Goal: Transaction & Acquisition: Download file/media

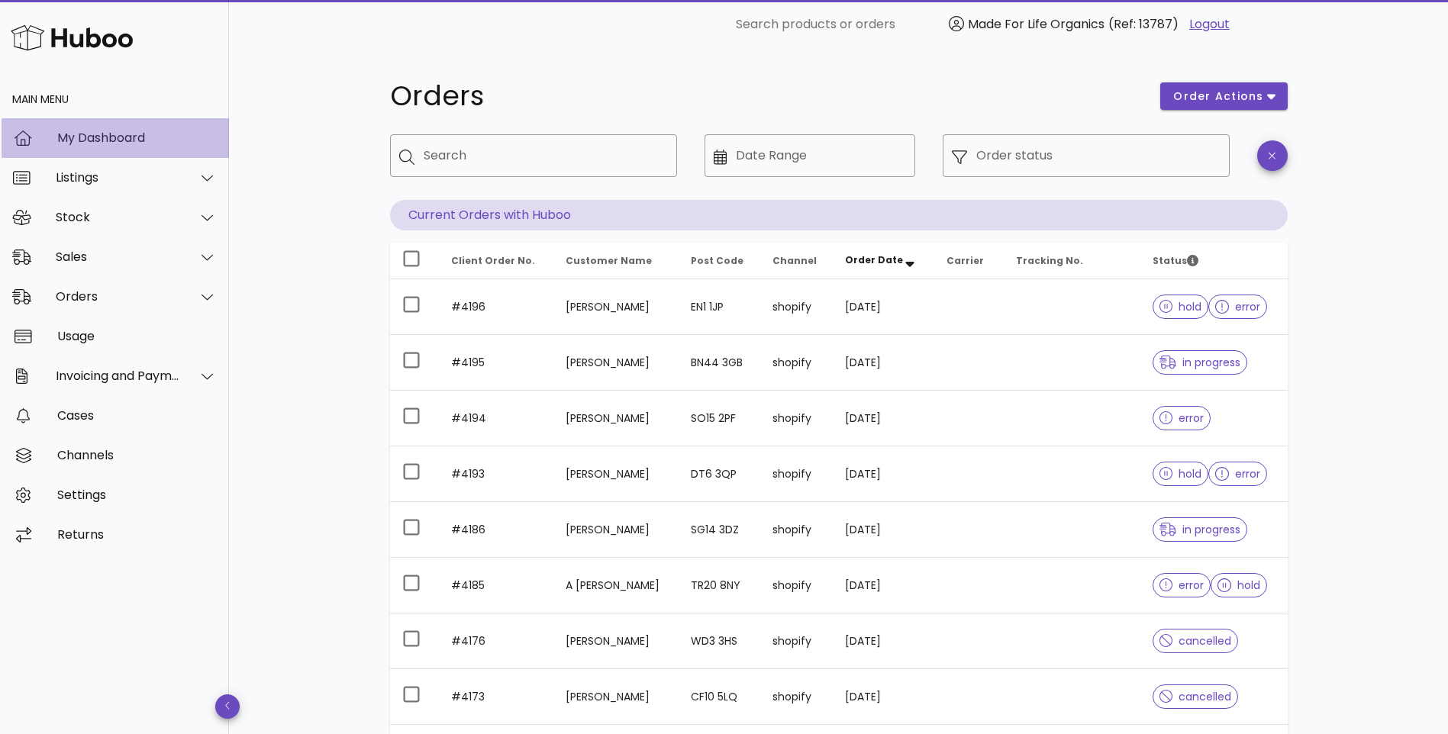
click at [79, 135] on div "My Dashboard" at bounding box center [137, 138] width 160 height 15
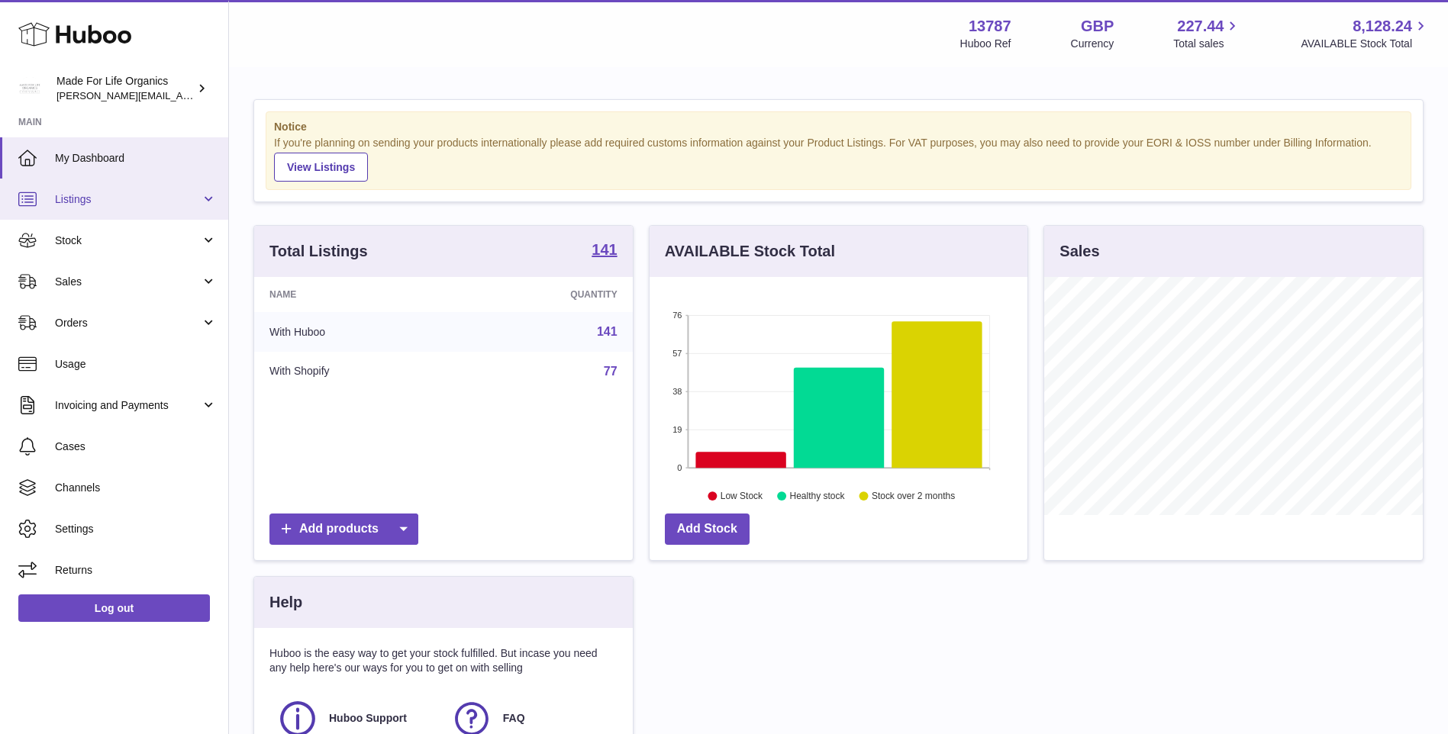
click at [80, 192] on span "Listings" at bounding box center [128, 199] width 146 height 15
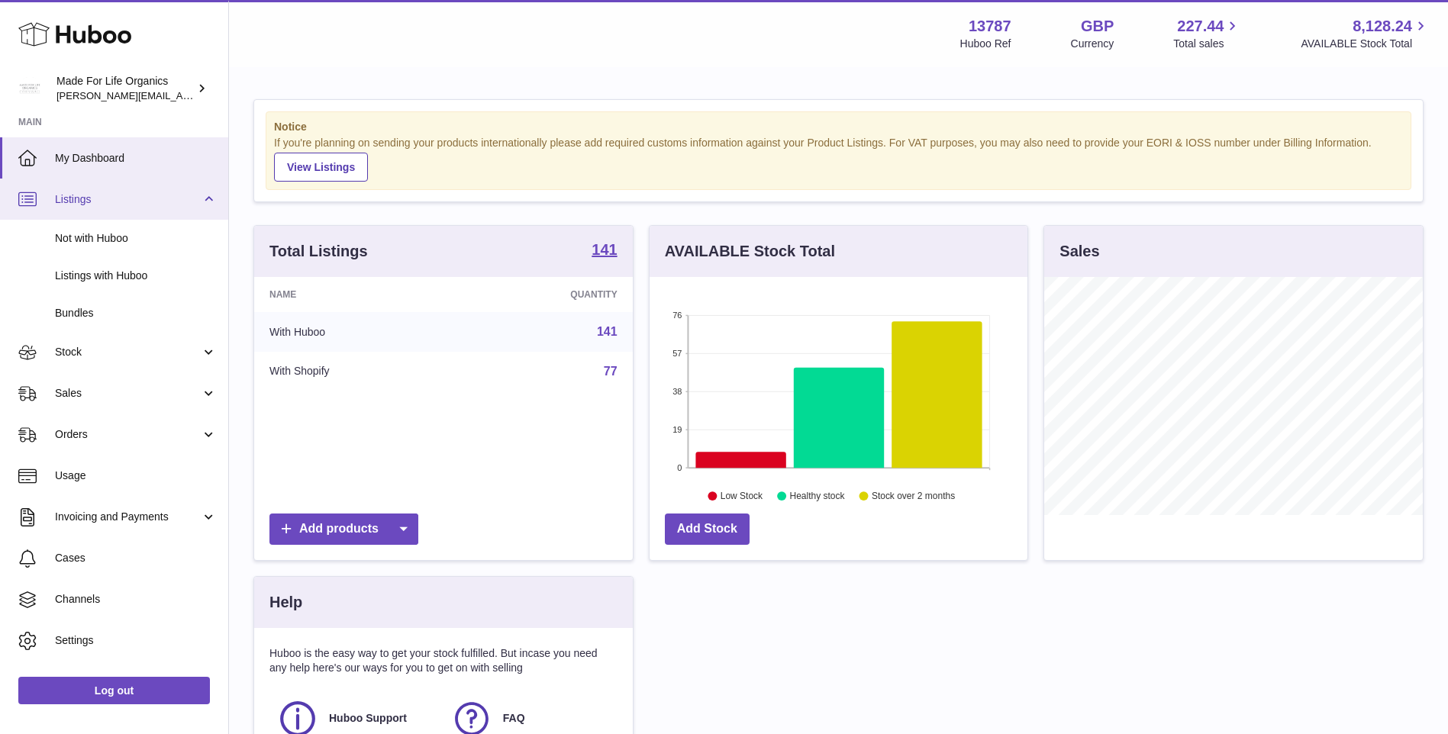
click at [89, 195] on span "Listings" at bounding box center [128, 199] width 146 height 15
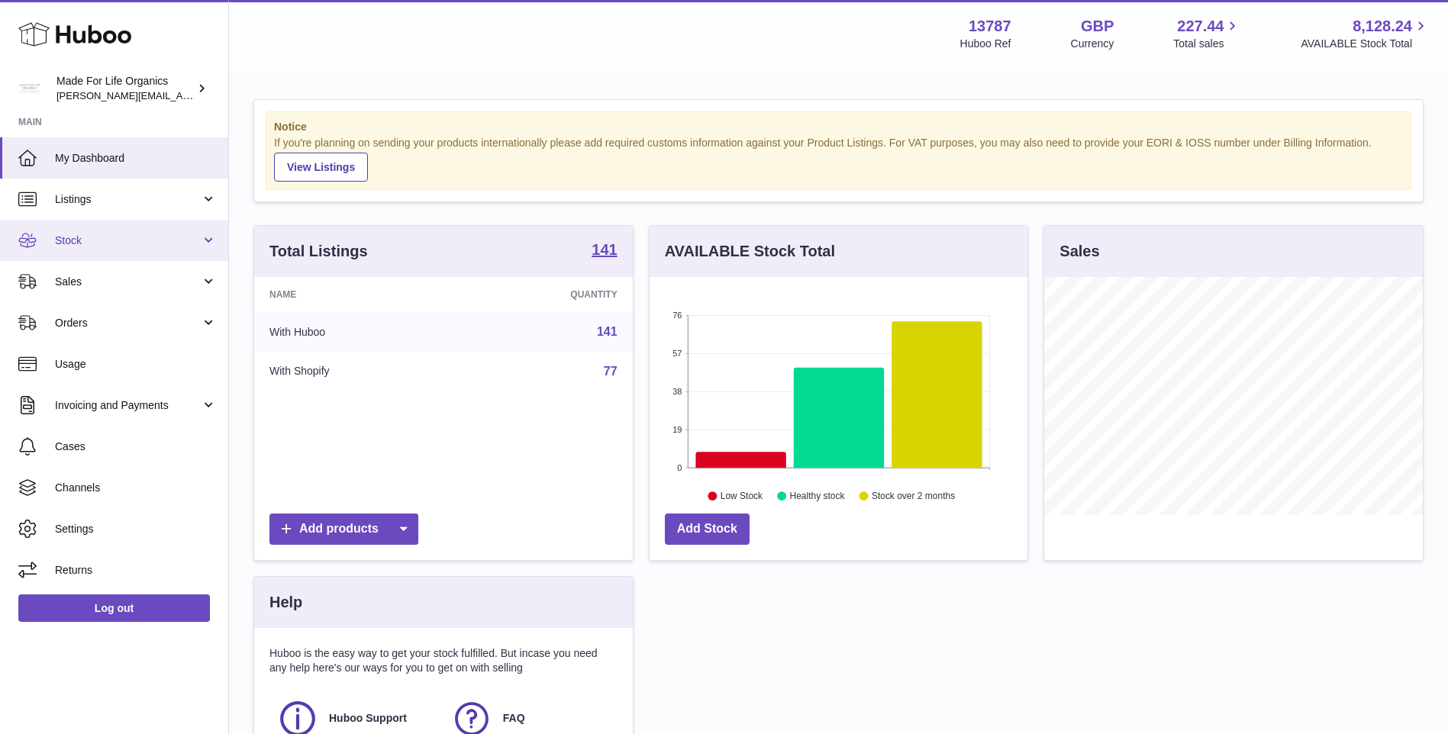
click at [85, 242] on span "Stock" at bounding box center [128, 241] width 146 height 15
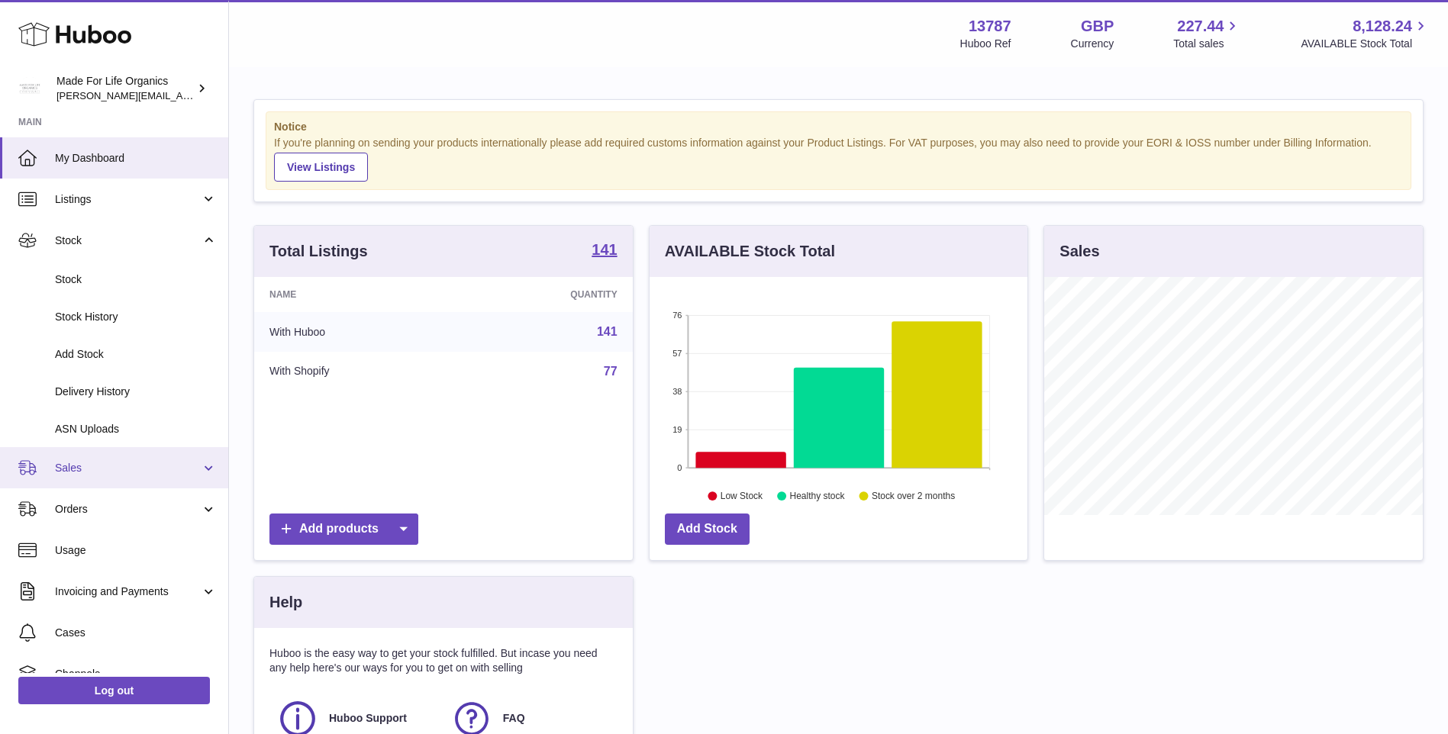
click at [53, 473] on link "Sales" at bounding box center [114, 467] width 228 height 41
click at [82, 471] on span "Sales" at bounding box center [128, 468] width 146 height 15
click at [78, 509] on span "Orders" at bounding box center [128, 509] width 146 height 15
click at [78, 469] on span "Sales" at bounding box center [128, 468] width 146 height 15
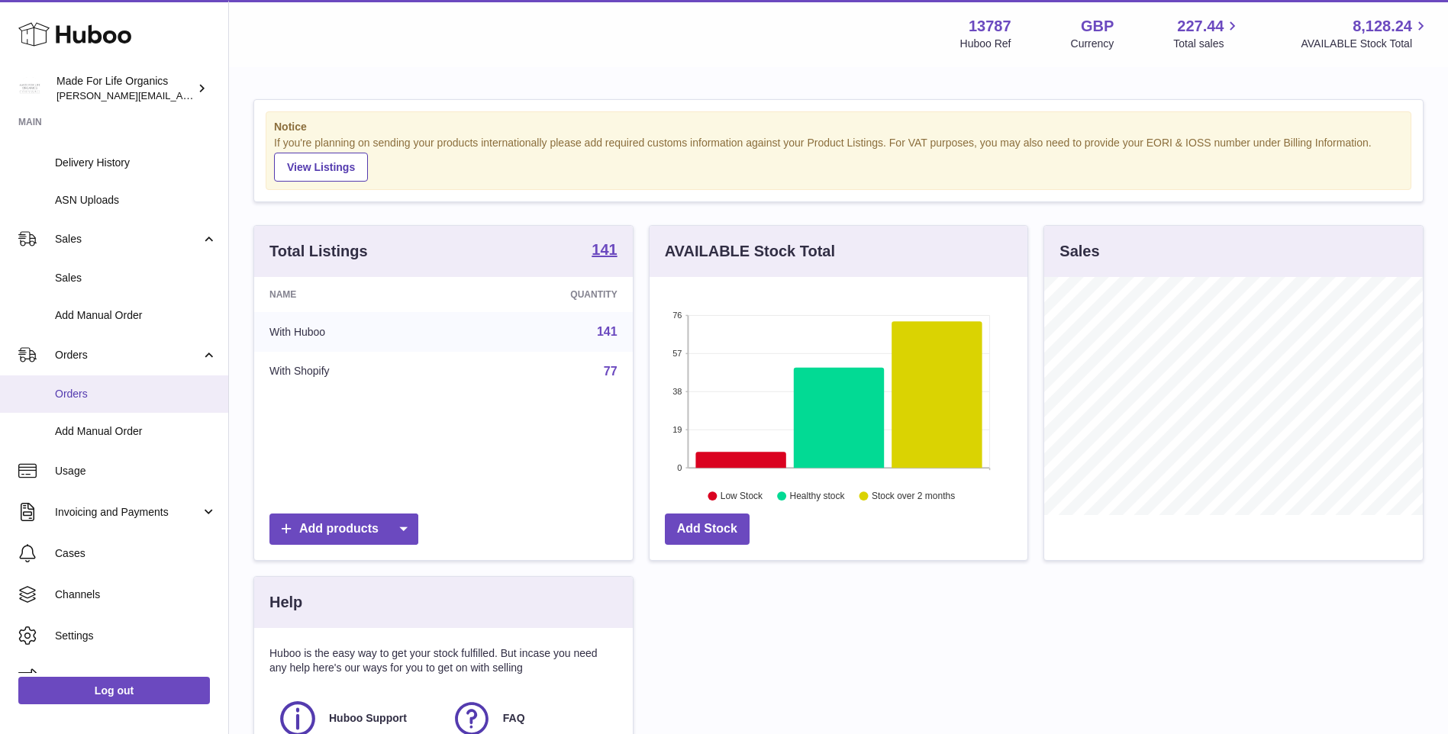
scroll to position [253, 0]
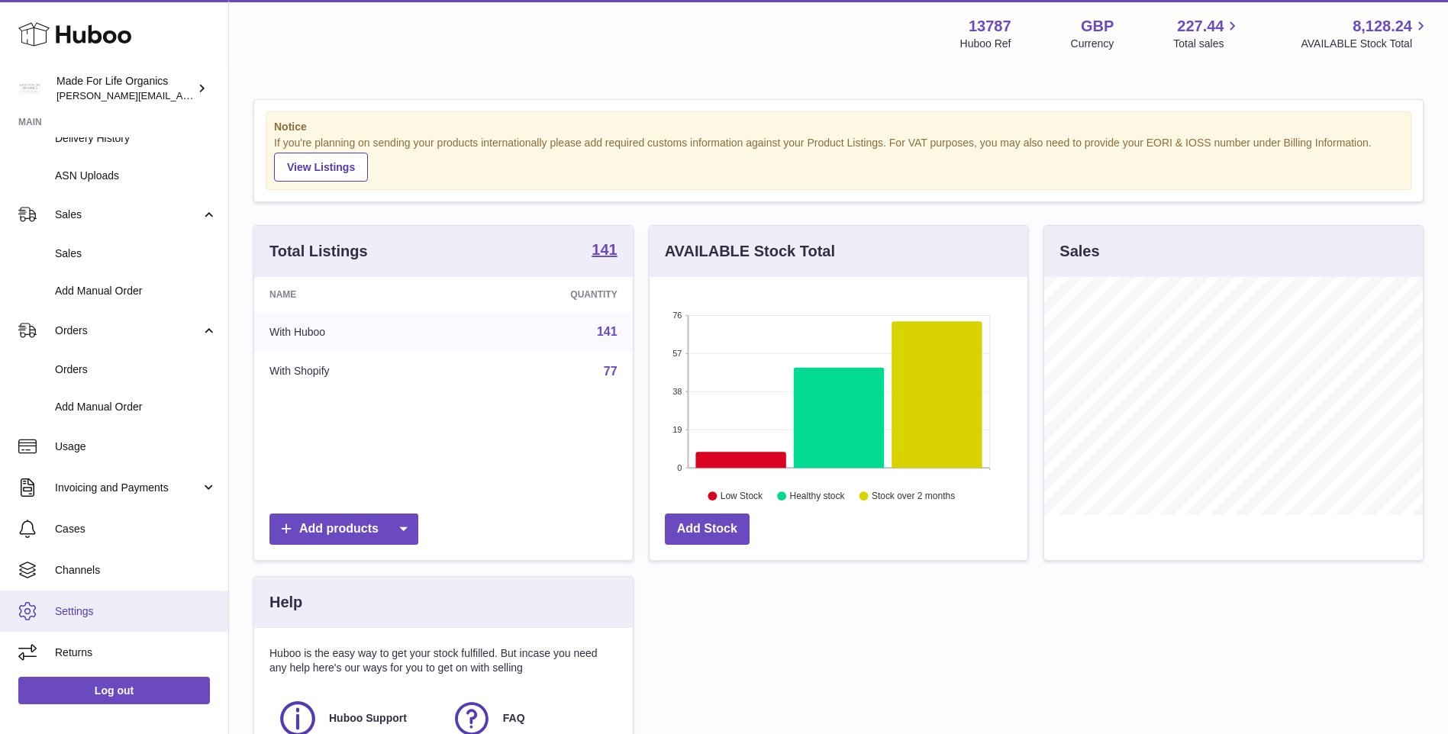
click at [78, 606] on span "Settings" at bounding box center [136, 612] width 162 height 15
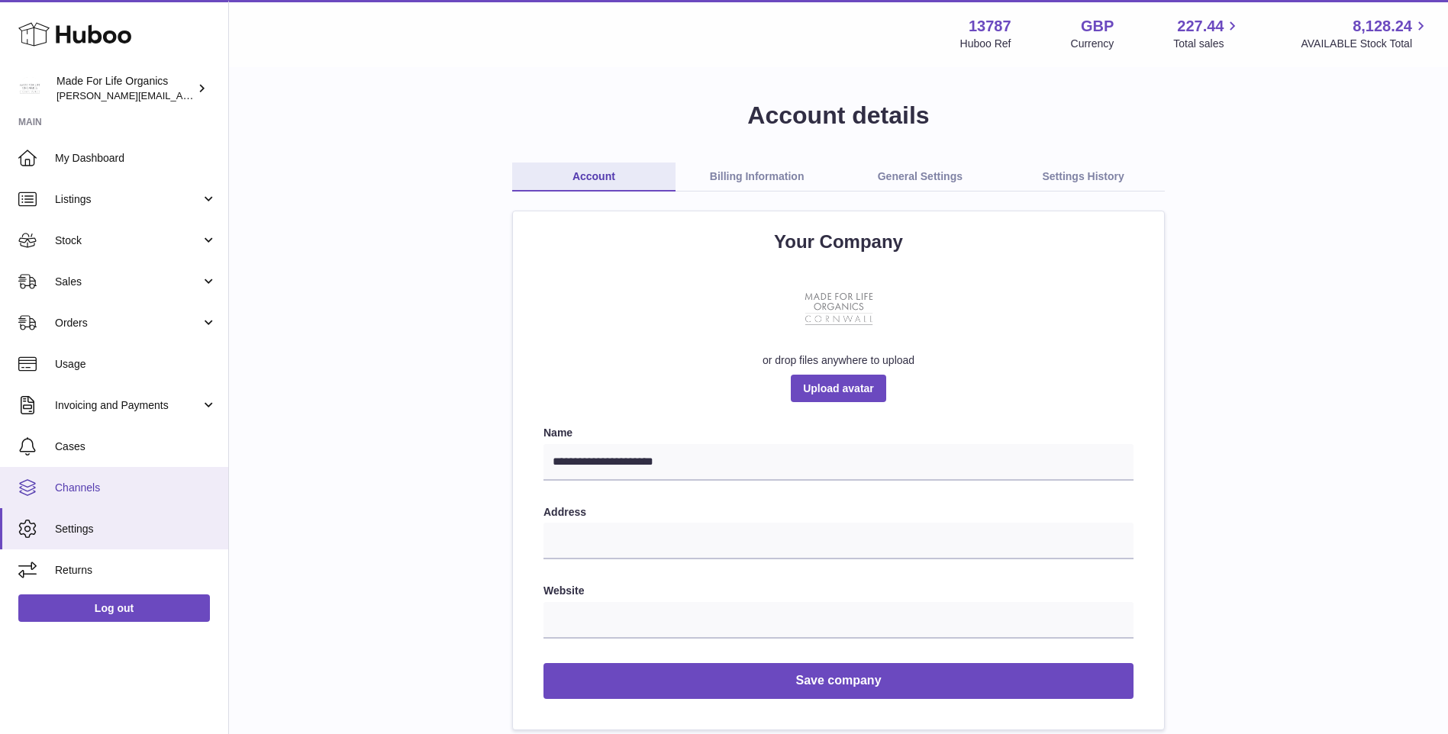
click at [84, 484] on span "Channels" at bounding box center [136, 488] width 162 height 15
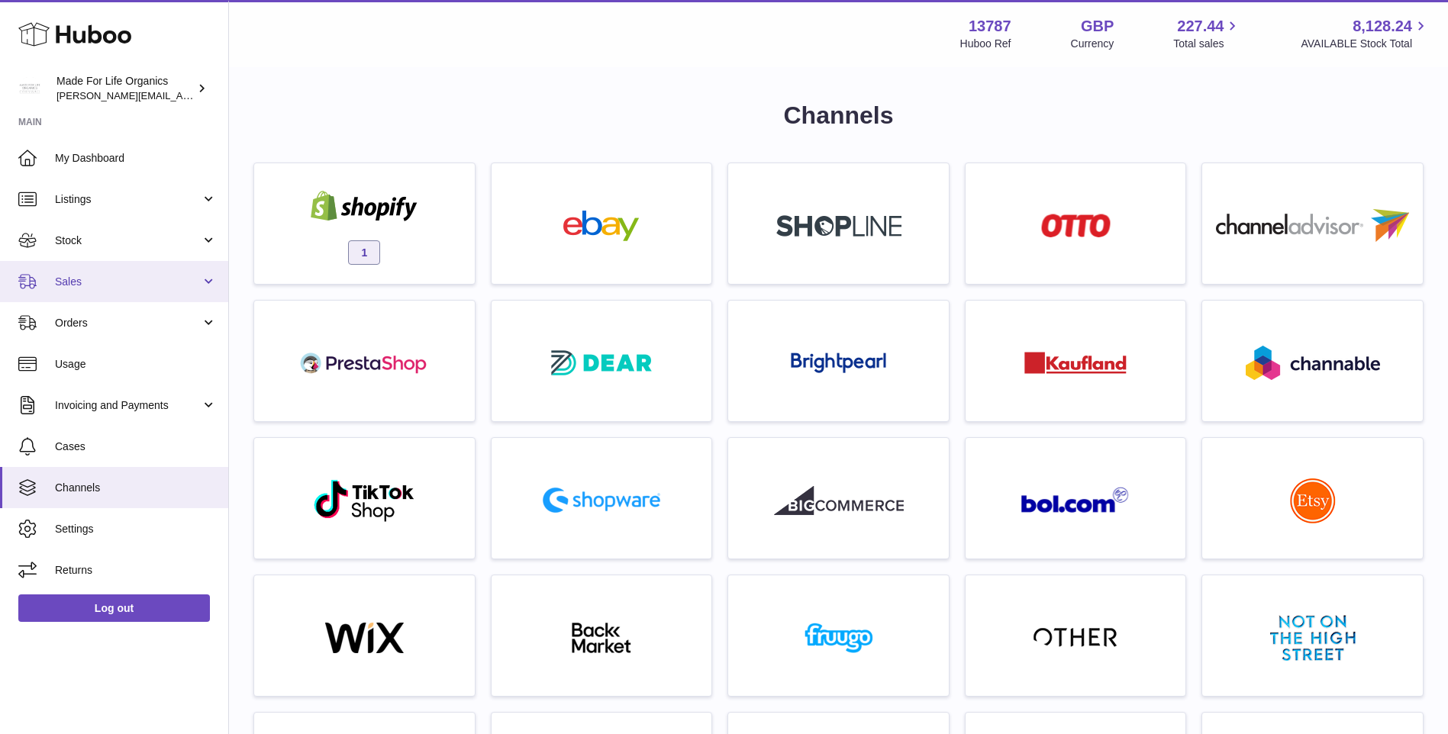
click at [97, 287] on span "Sales" at bounding box center [128, 282] width 146 height 15
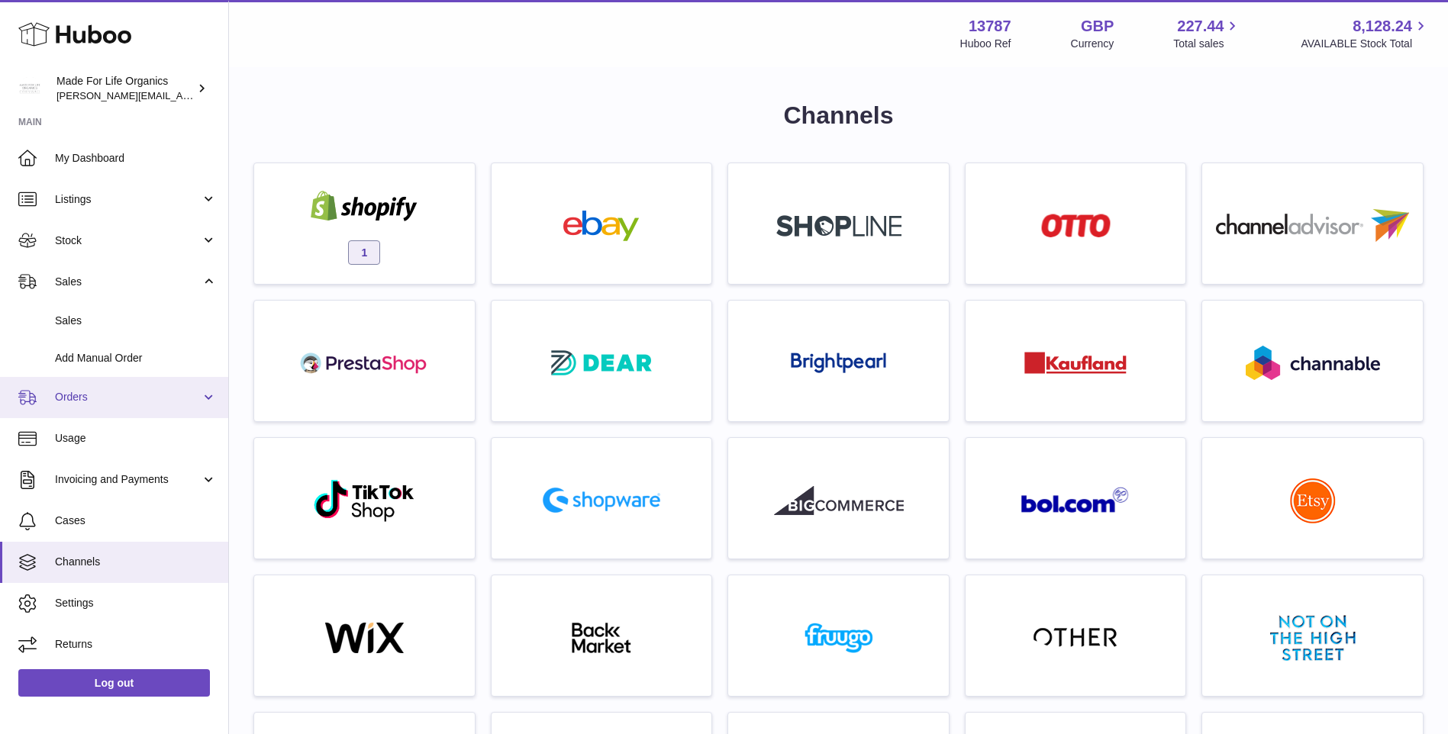
click at [79, 398] on span "Orders" at bounding box center [128, 397] width 146 height 15
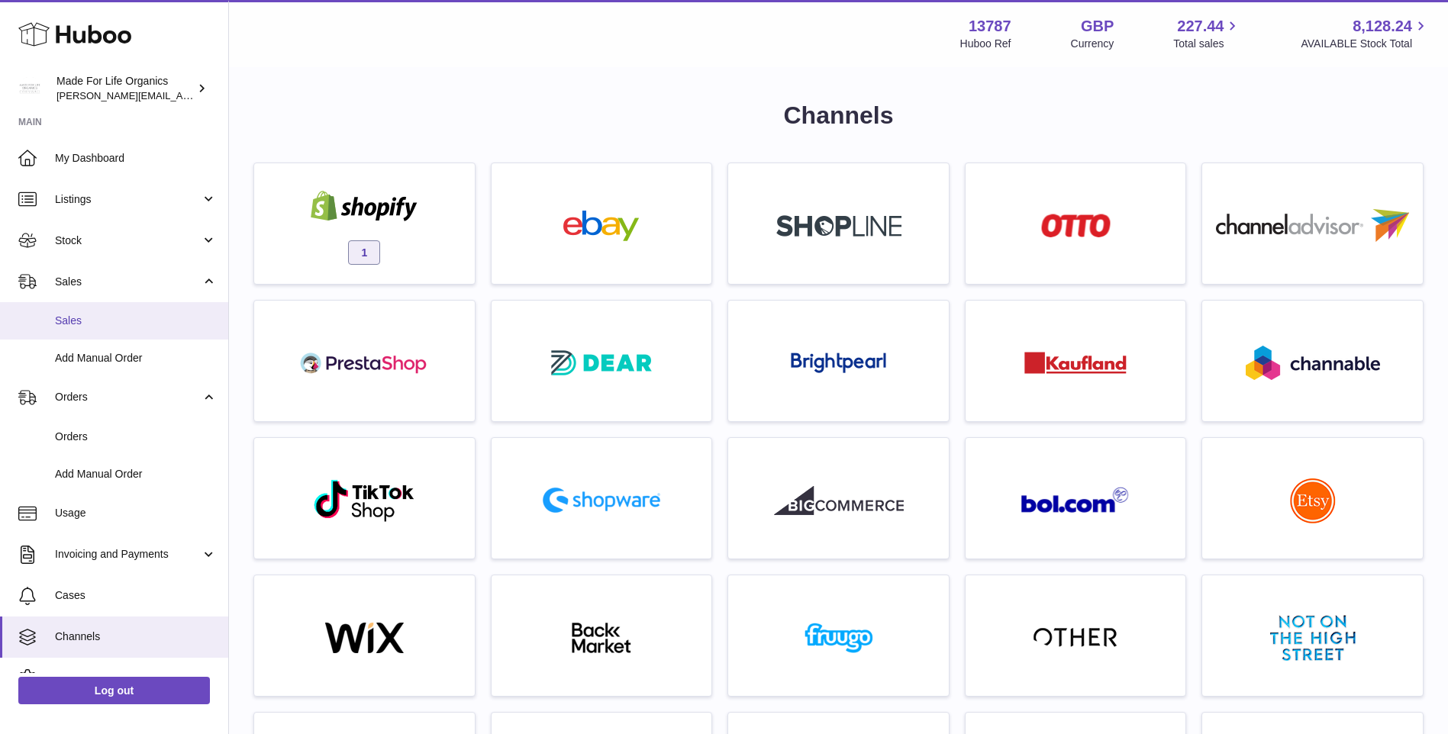
click at [69, 321] on span "Sales" at bounding box center [136, 321] width 162 height 15
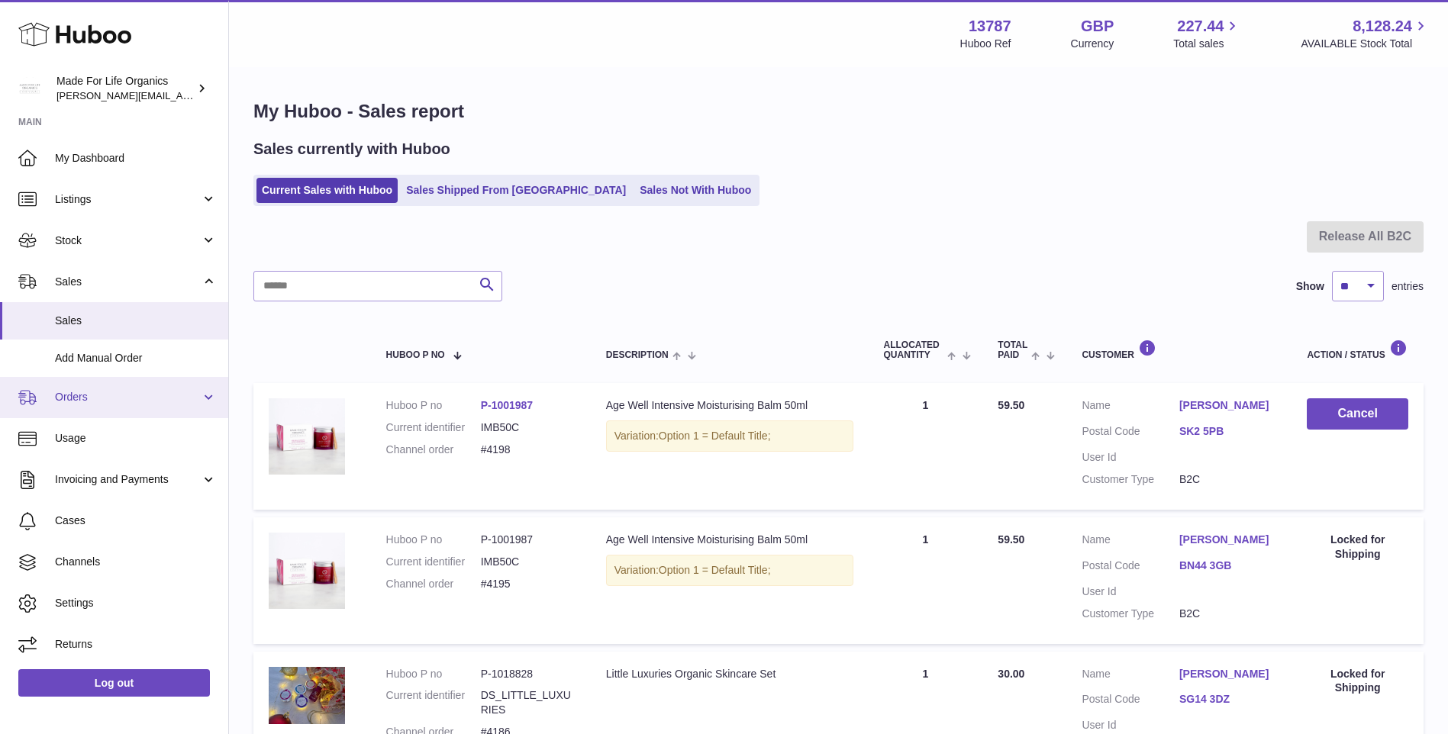
click at [59, 404] on span "Orders" at bounding box center [128, 397] width 146 height 15
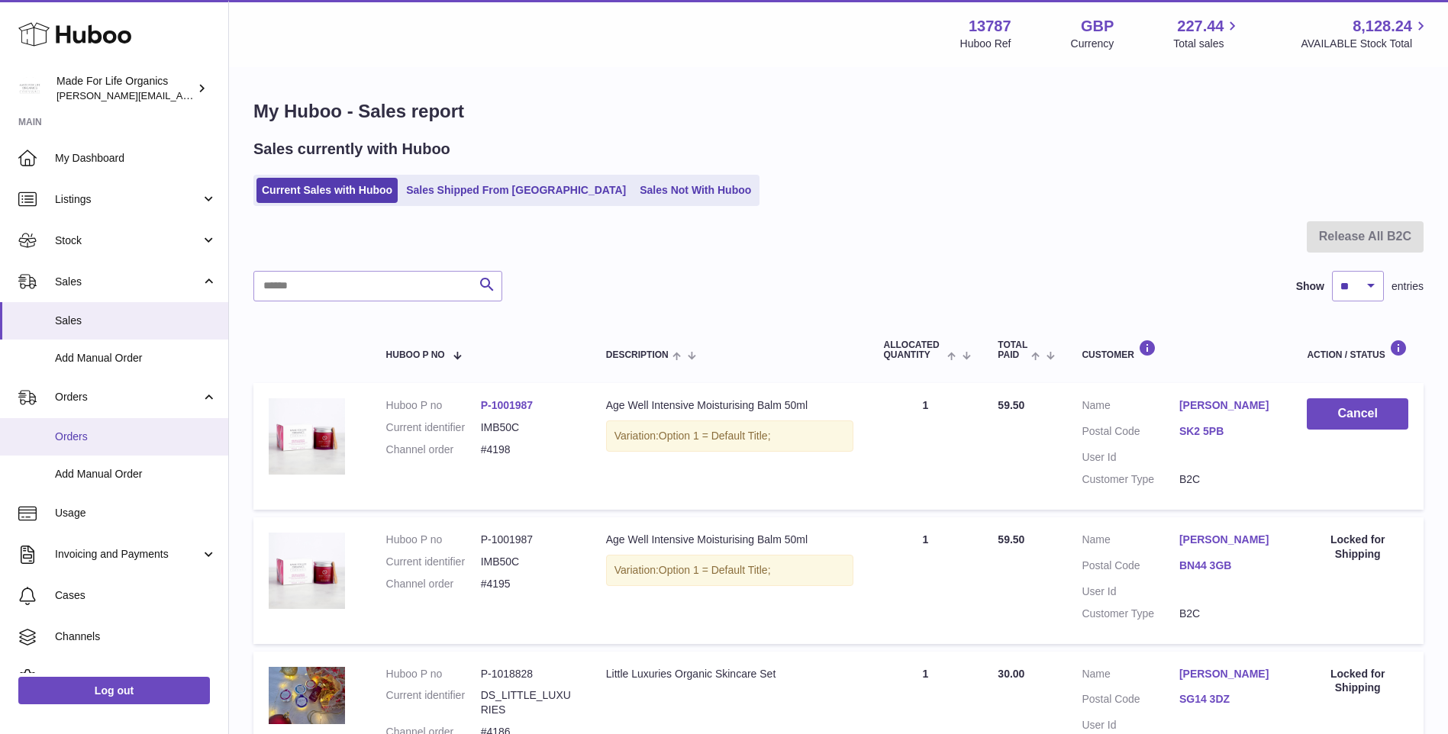
click at [69, 431] on span "Orders" at bounding box center [136, 437] width 162 height 15
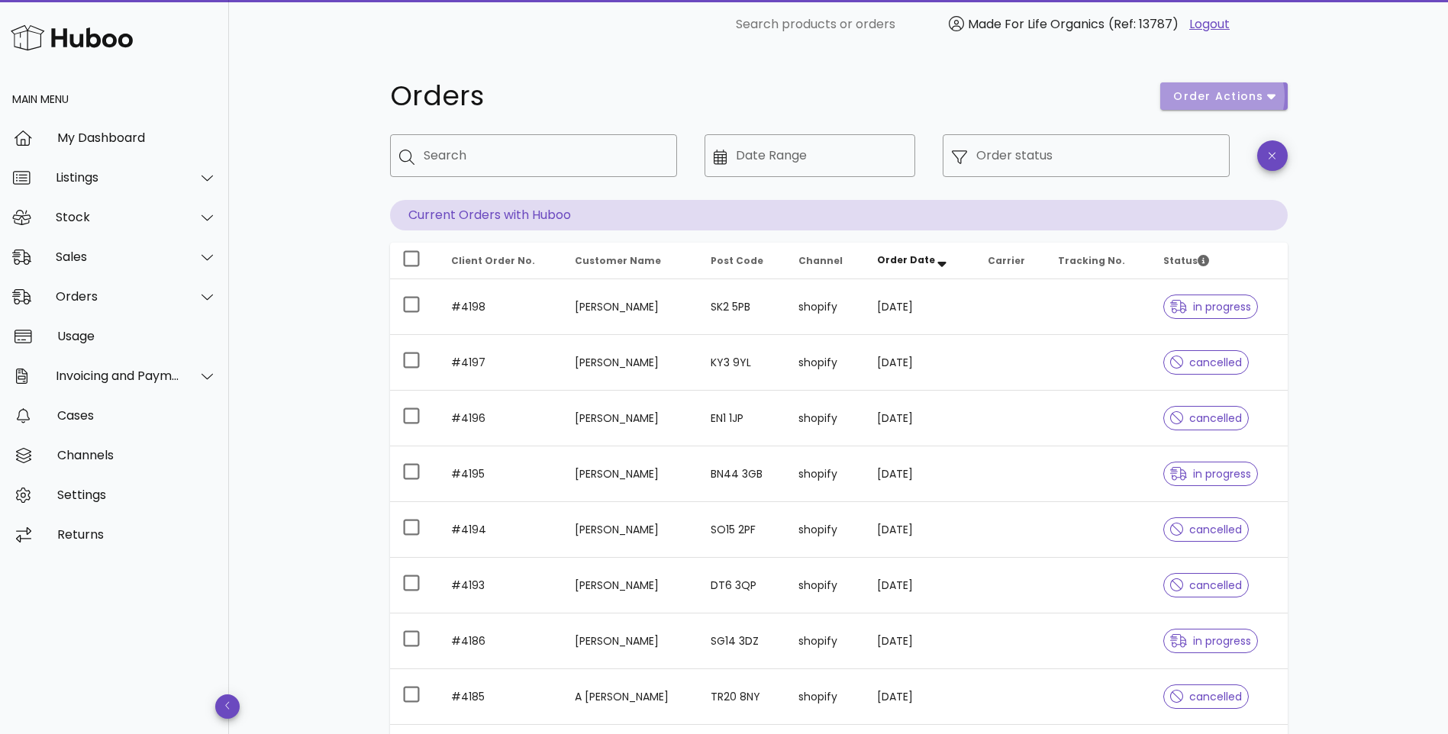
click at [1270, 100] on icon "button" at bounding box center [1271, 96] width 8 height 14
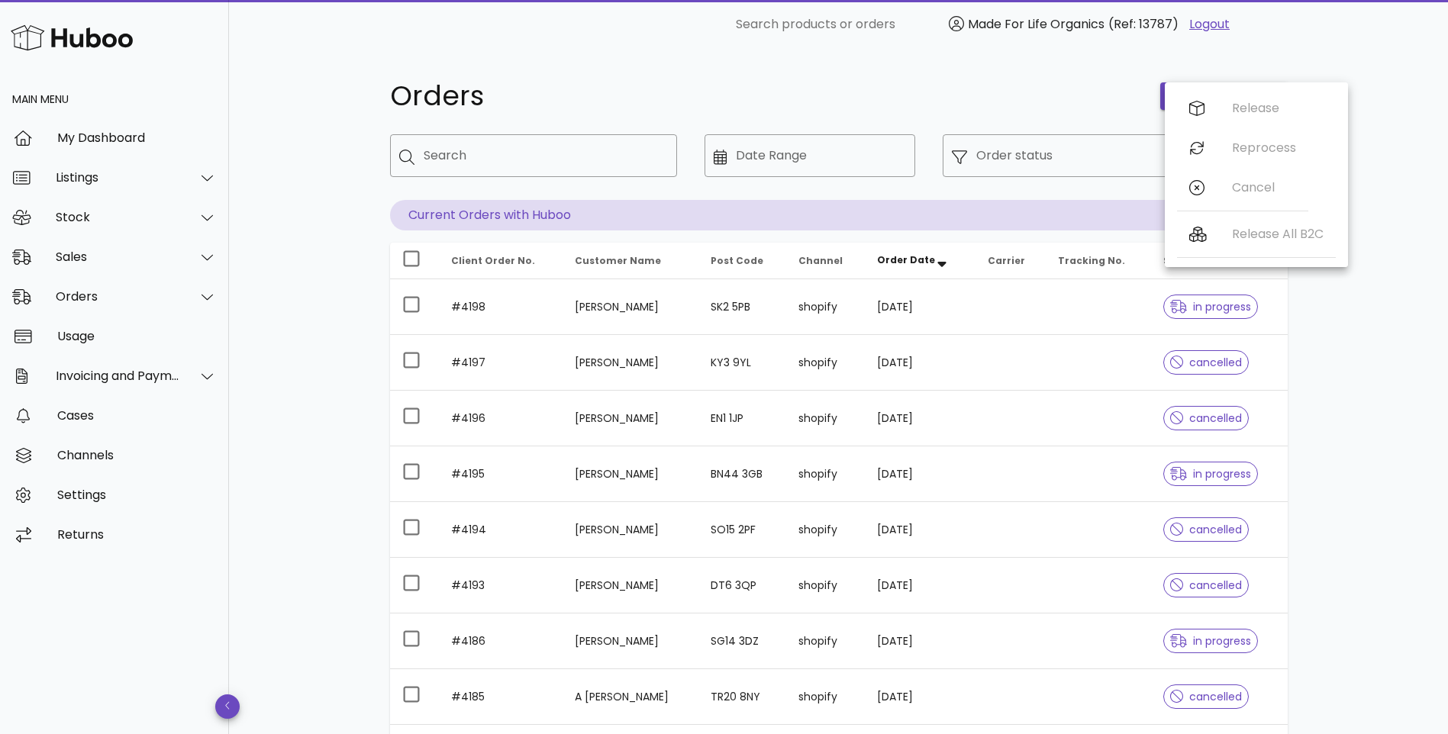
click at [1414, 97] on div "Orders order actions ​ Search ​ Date Range ​ Order status Current Orders with H…" at bounding box center [838, 527] width 1219 height 956
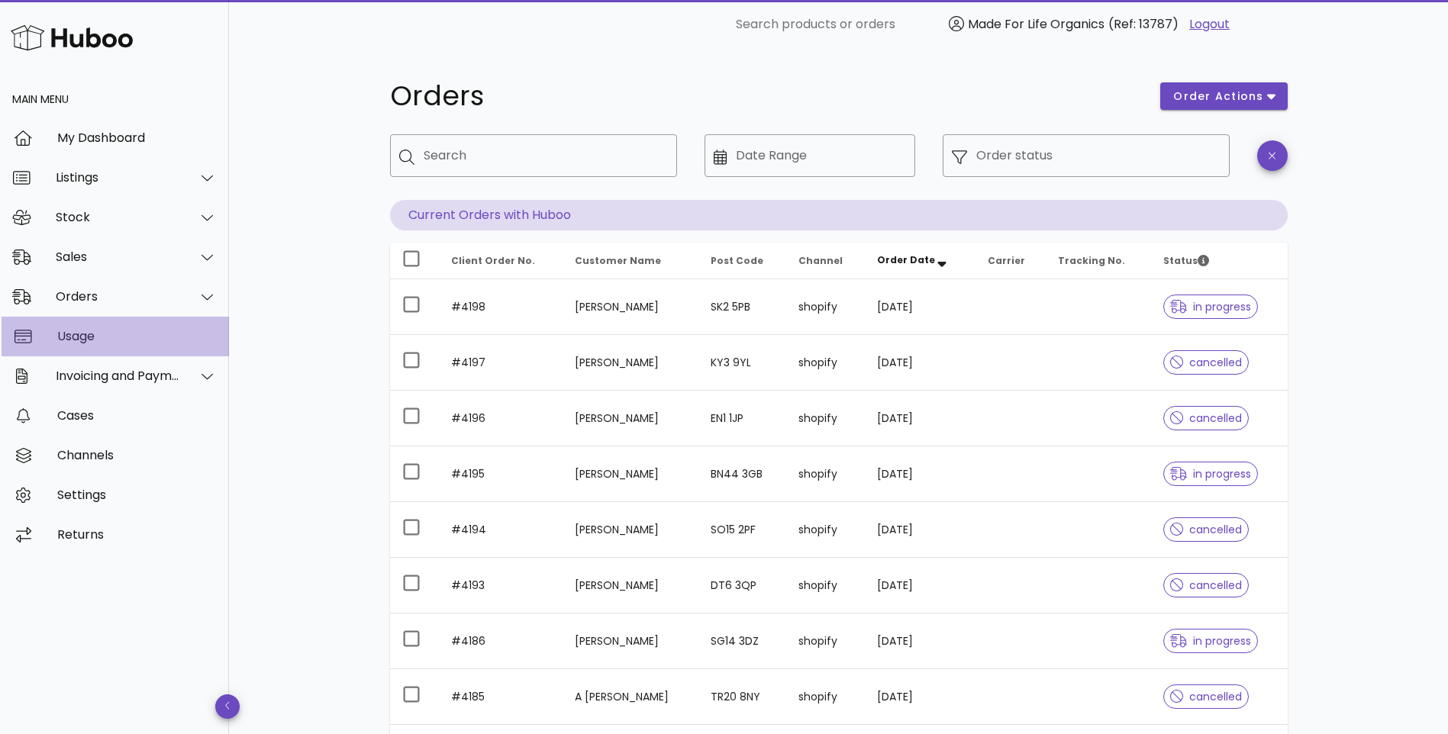
click at [76, 335] on div "Usage" at bounding box center [137, 336] width 160 height 15
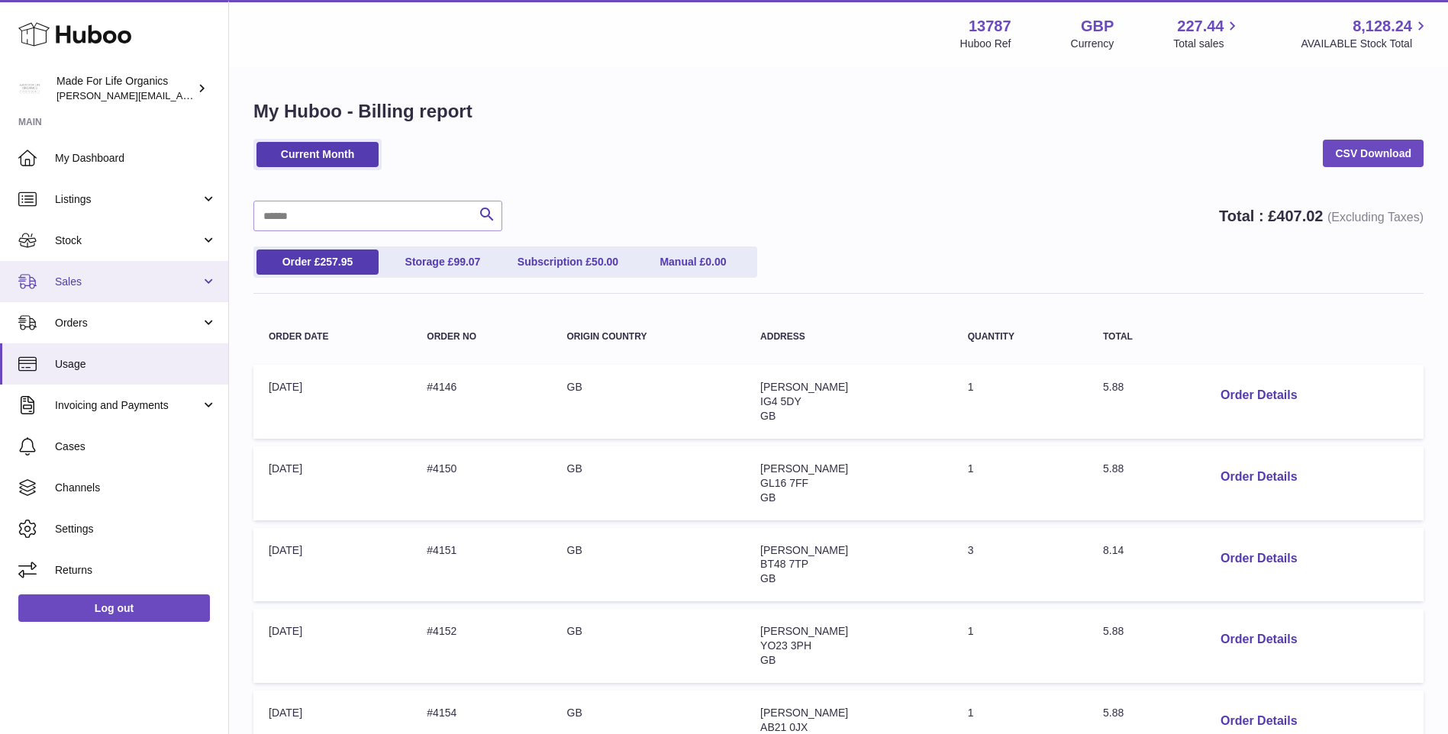
click at [69, 286] on span "Sales" at bounding box center [128, 282] width 146 height 15
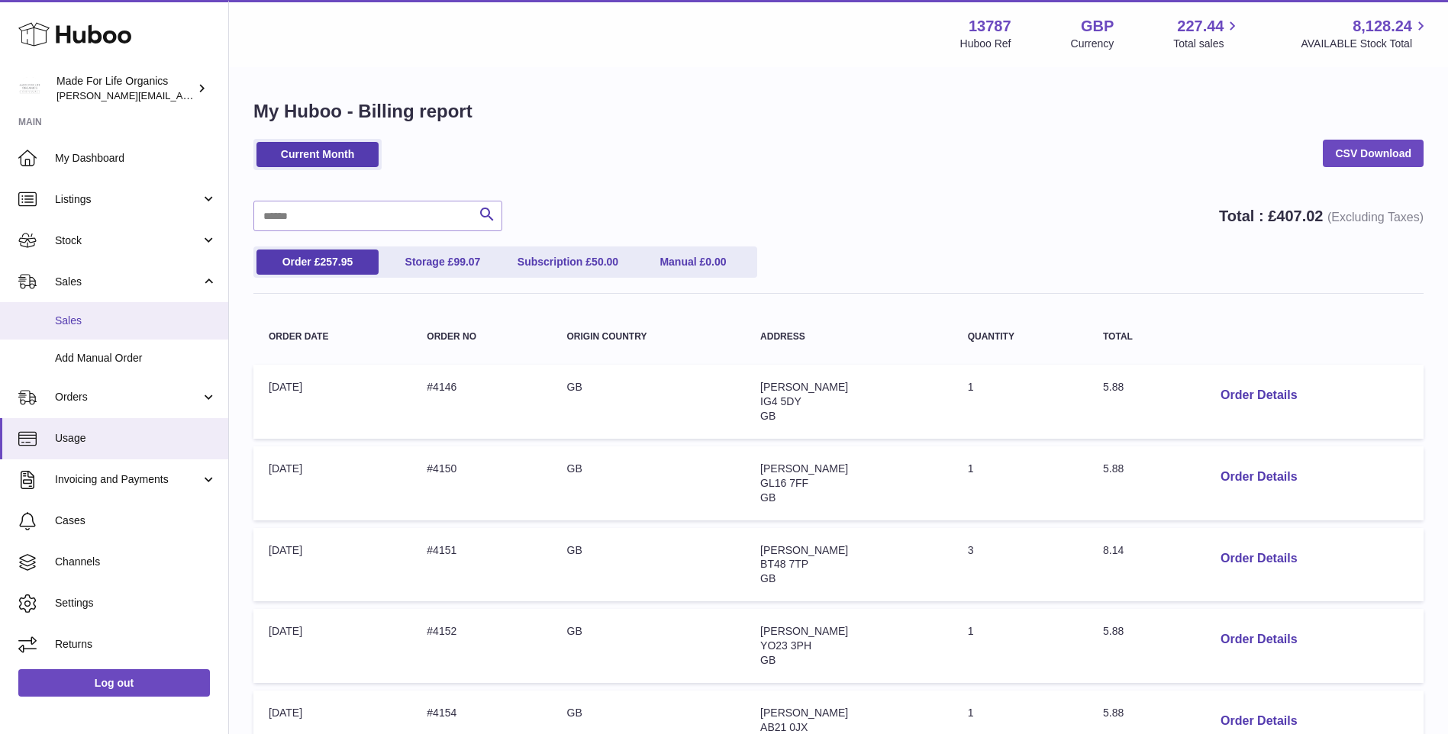
click at [78, 321] on span "Sales" at bounding box center [136, 321] width 162 height 15
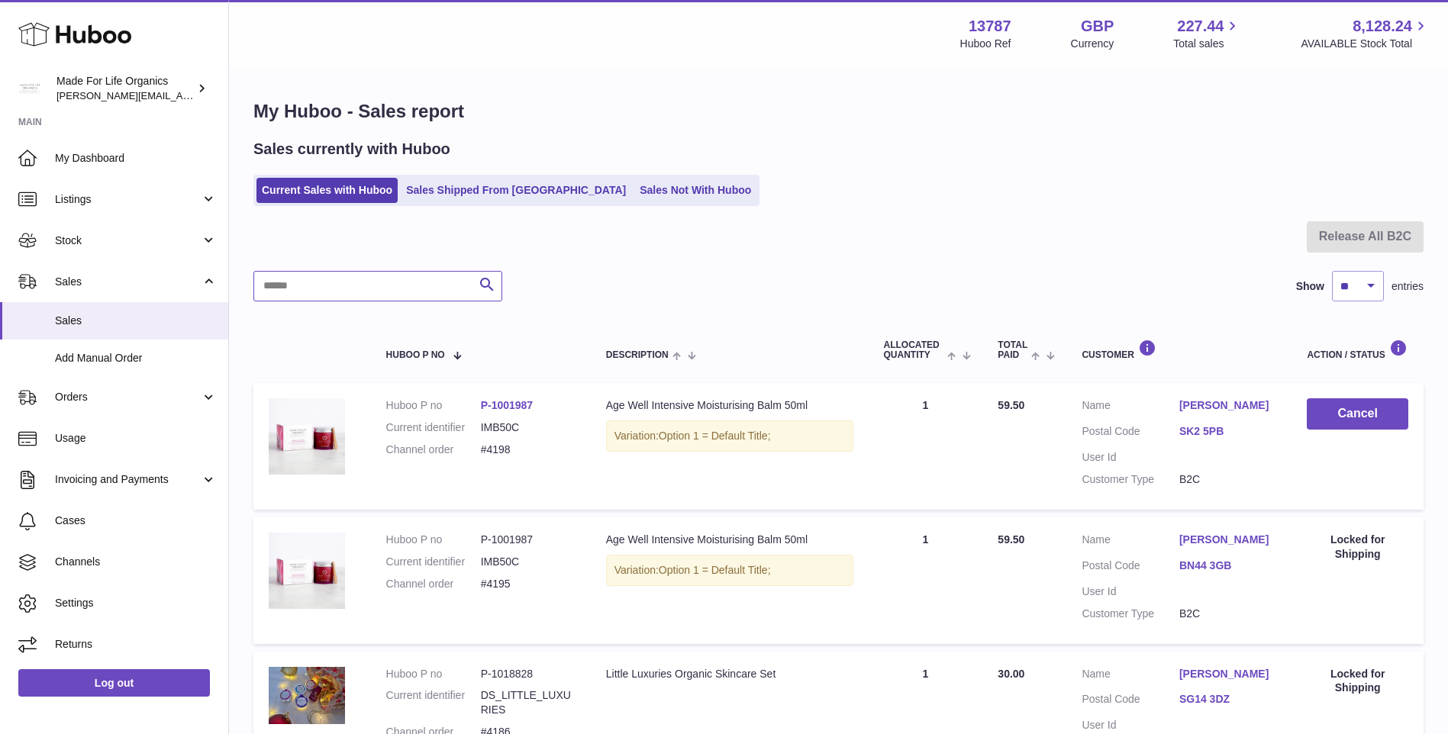
click at [364, 285] on input "text" at bounding box center [377, 286] width 249 height 31
click at [1228, 117] on h1 "My Huboo - Sales report" at bounding box center [838, 111] width 1170 height 24
click at [73, 396] on span "Orders" at bounding box center [128, 397] width 146 height 15
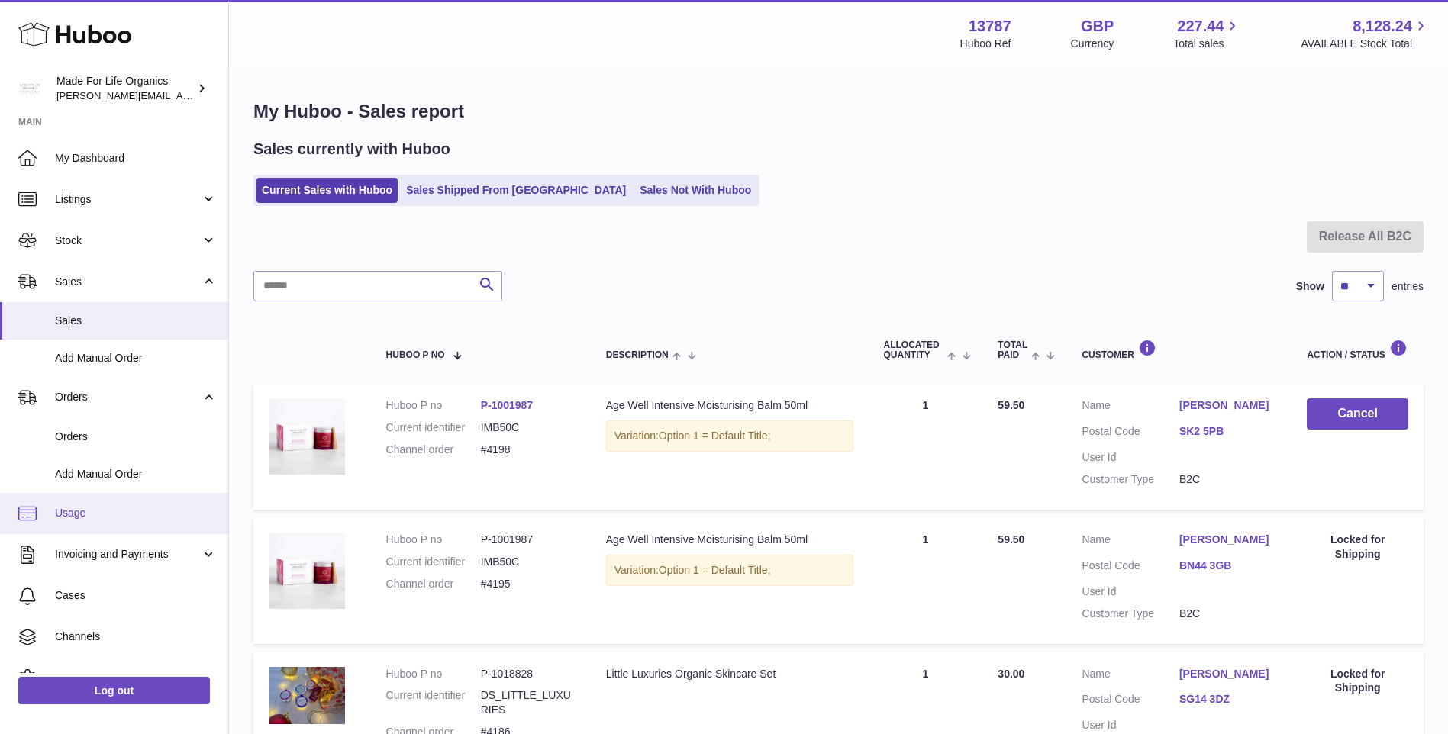
click at [73, 520] on span "Usage" at bounding box center [136, 513] width 162 height 15
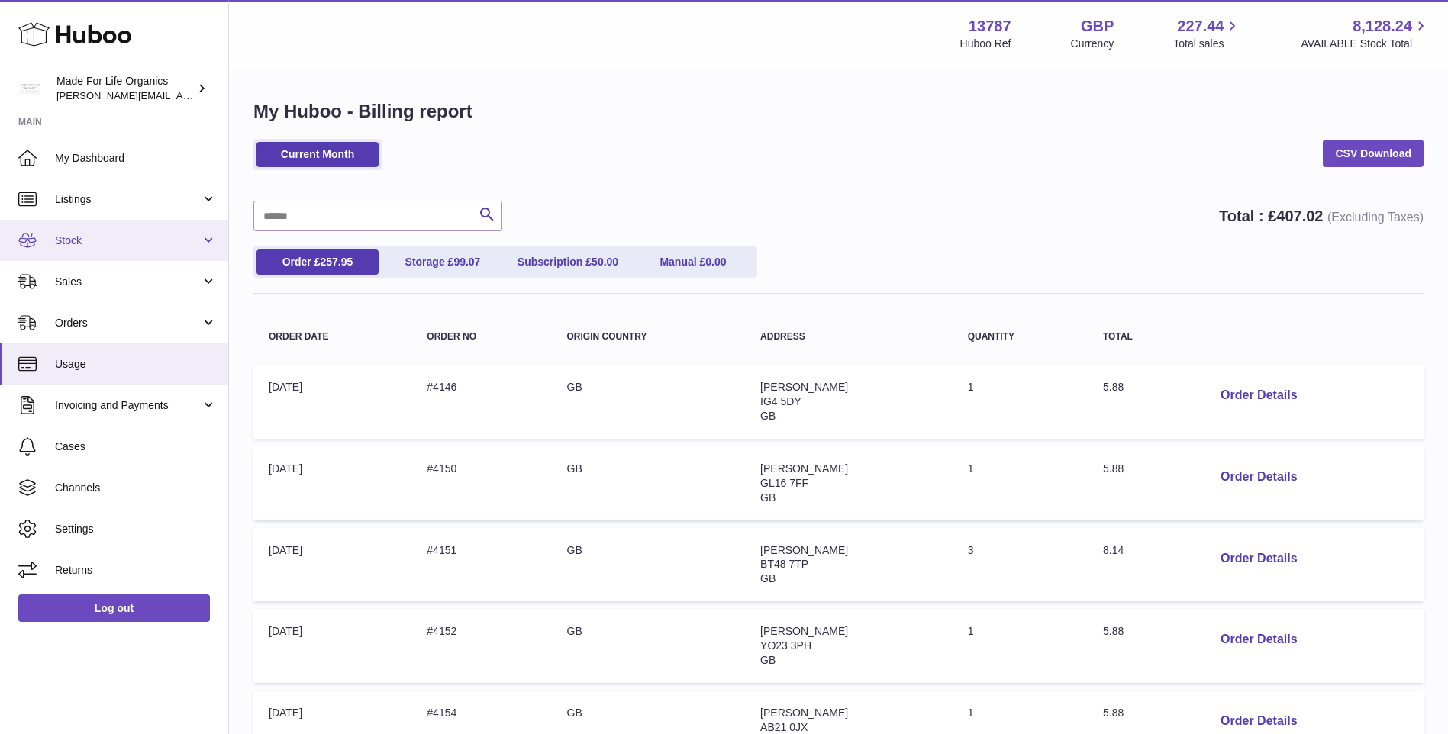
click at [202, 239] on link "Stock" at bounding box center [114, 240] width 228 height 41
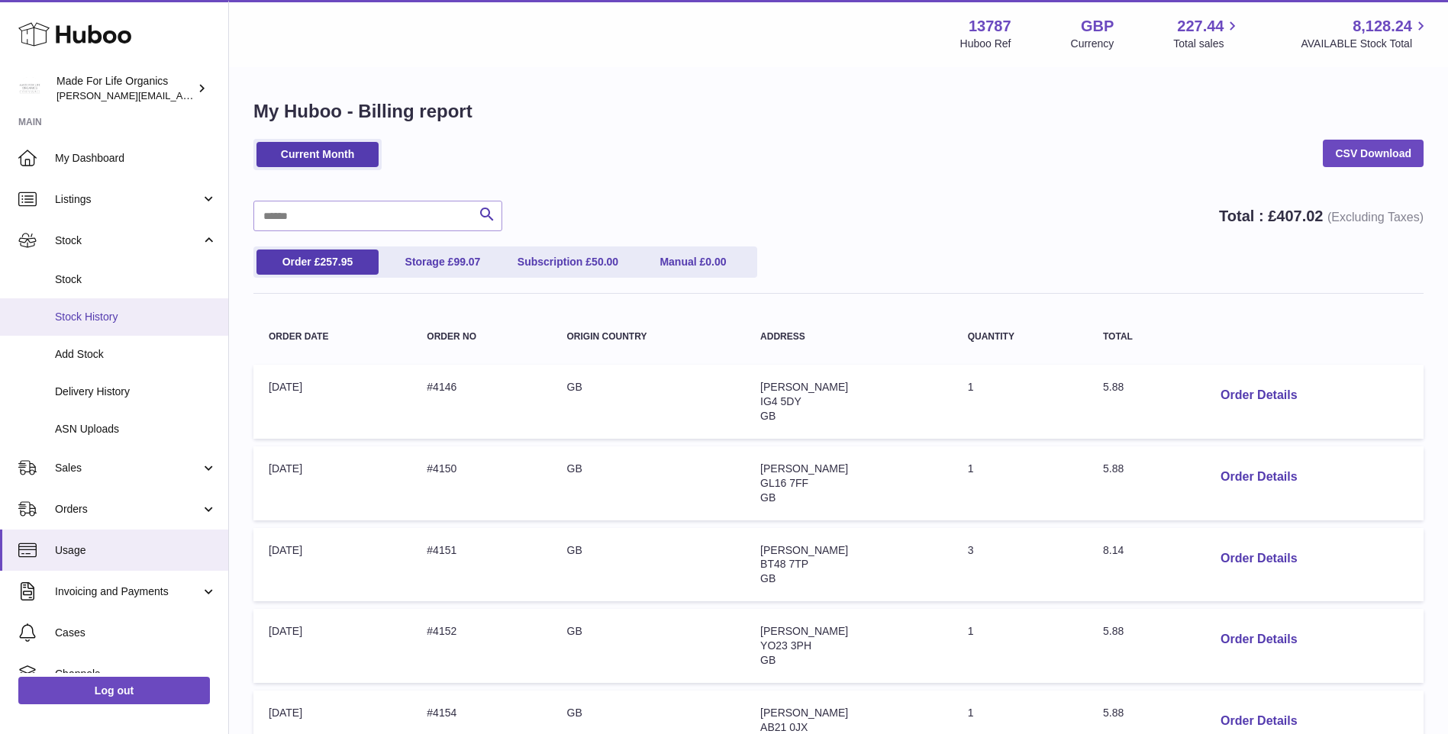
click at [104, 316] on span "Stock History" at bounding box center [136, 317] width 162 height 15
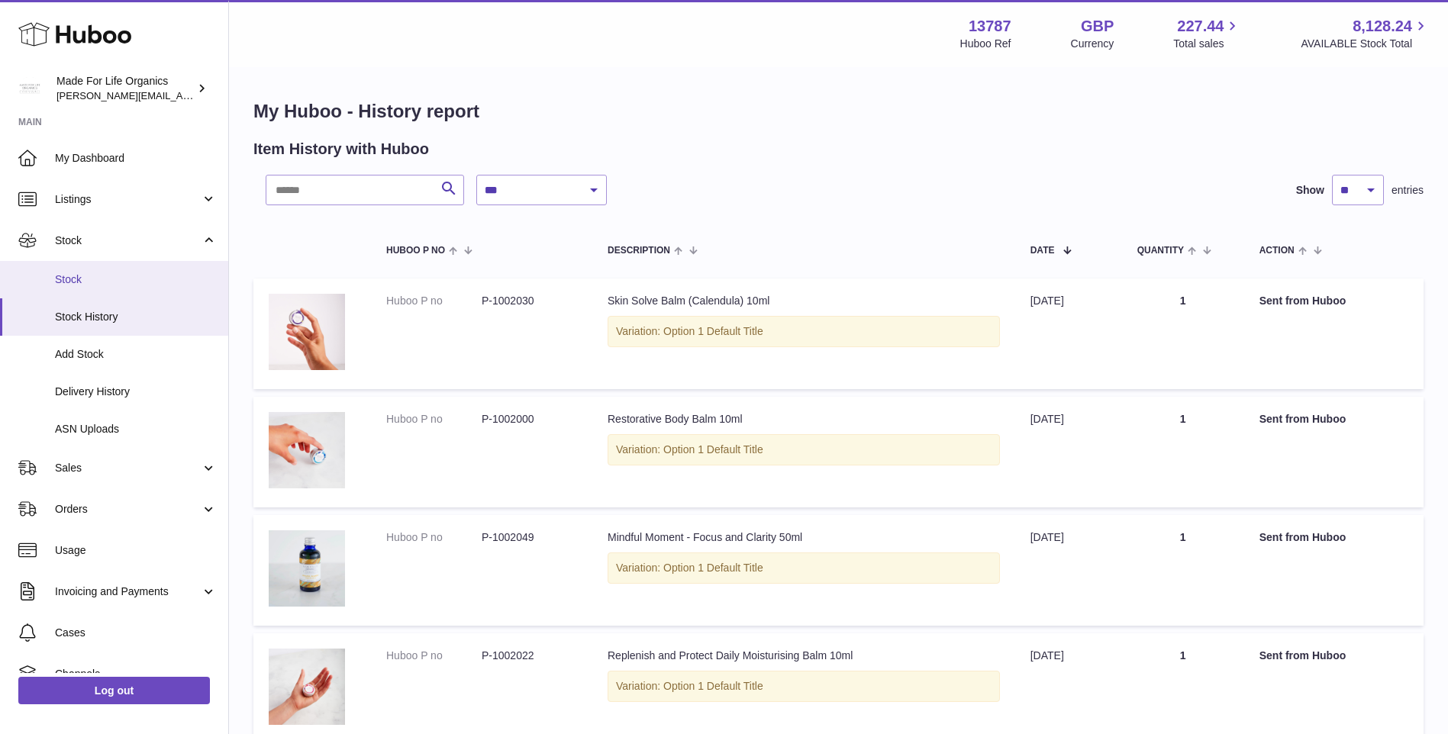
click at [71, 280] on span "Stock" at bounding box center [136, 279] width 162 height 15
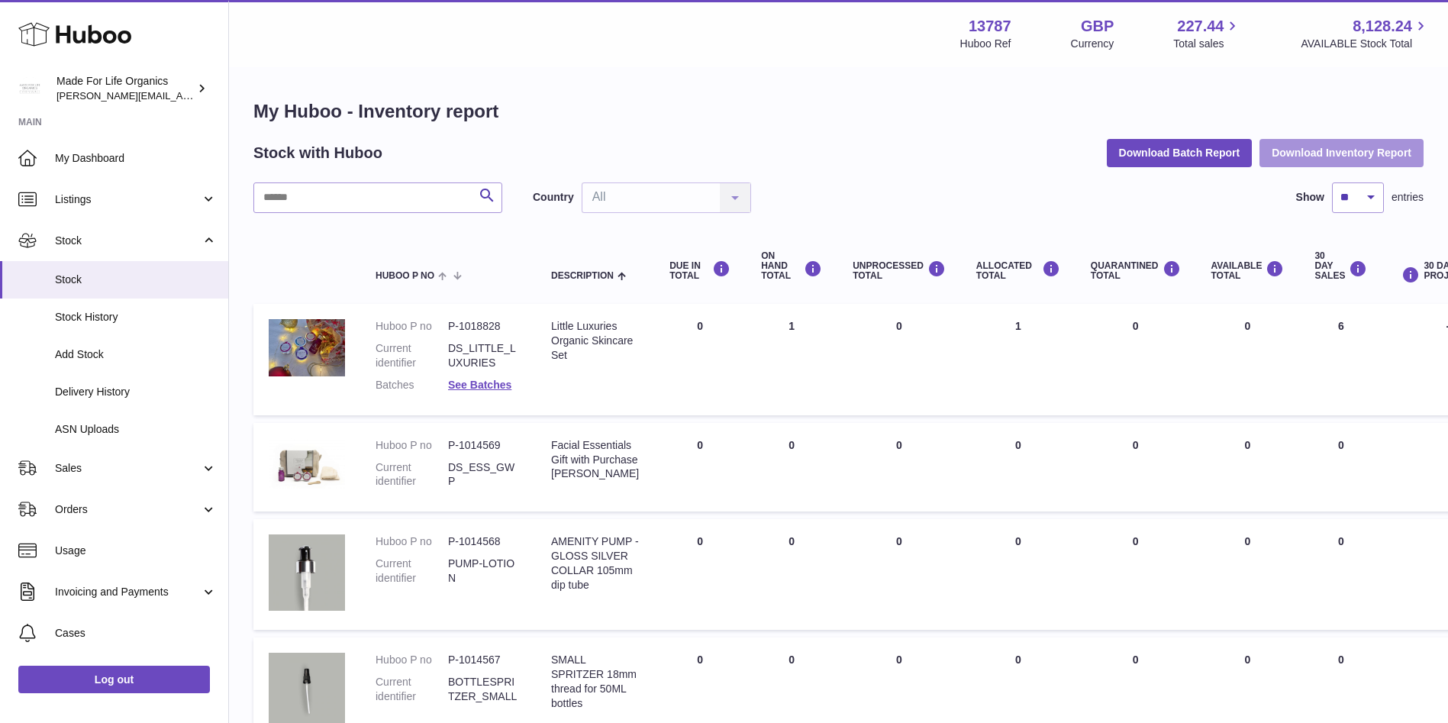
click at [1336, 153] on button "Download Inventory Report" at bounding box center [1341, 152] width 164 height 27
